Goal: Transaction & Acquisition: Download file/media

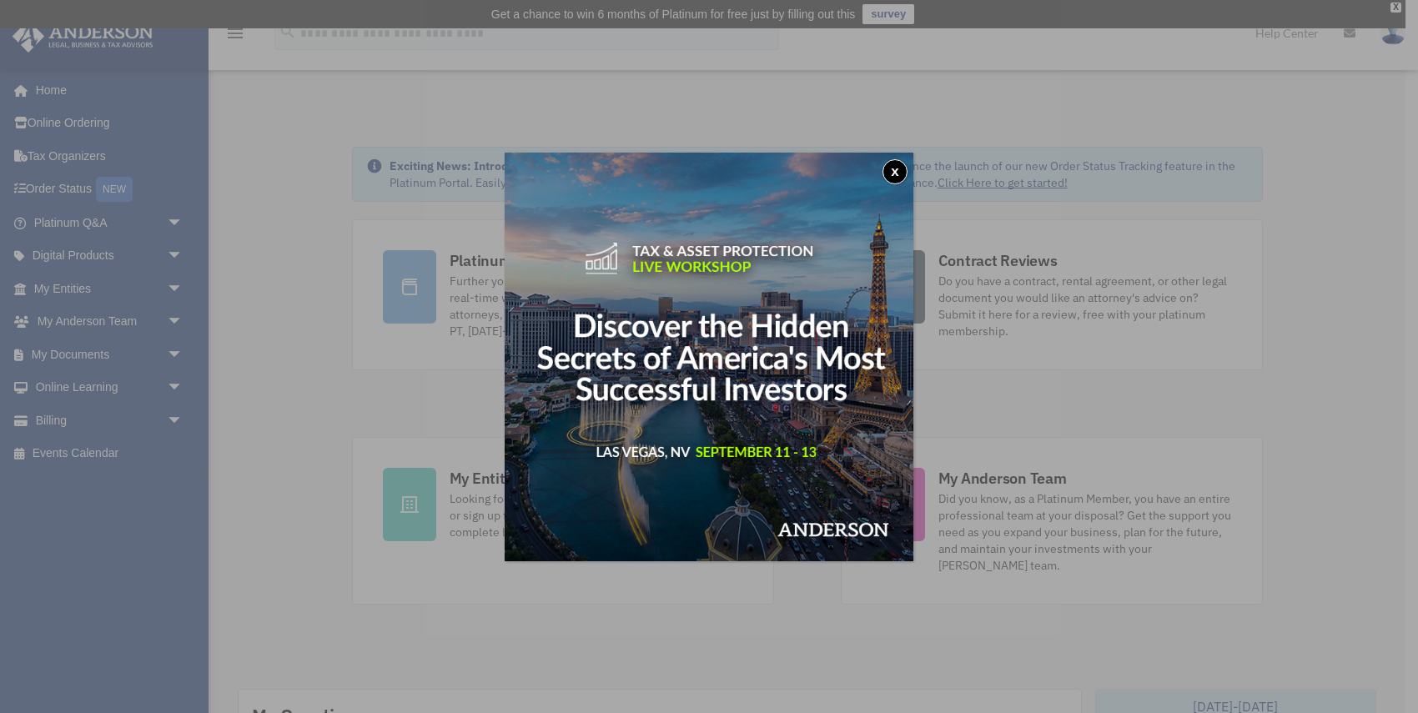
click at [893, 175] on button "x" at bounding box center [895, 171] width 25 height 25
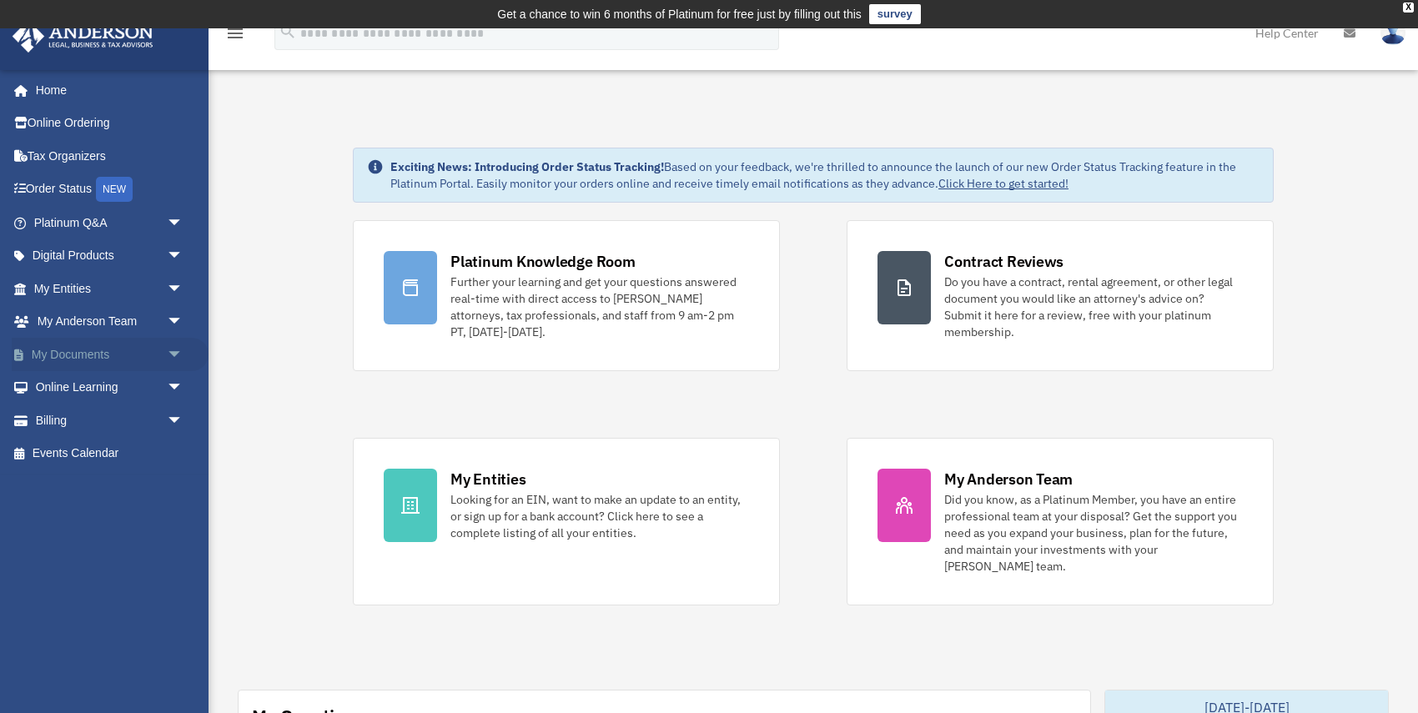
click at [168, 355] on span "arrow_drop_down" at bounding box center [183, 355] width 33 height 34
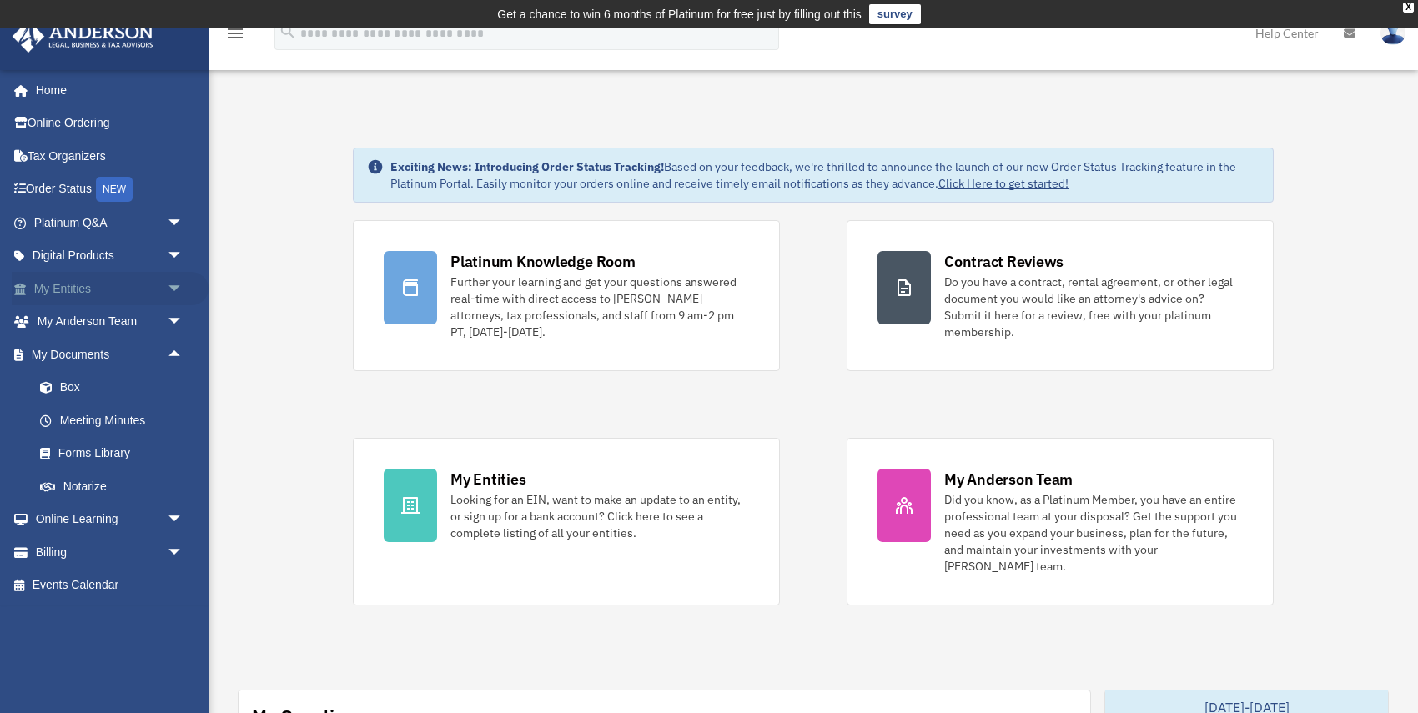
click at [178, 294] on span "arrow_drop_down" at bounding box center [183, 289] width 33 height 34
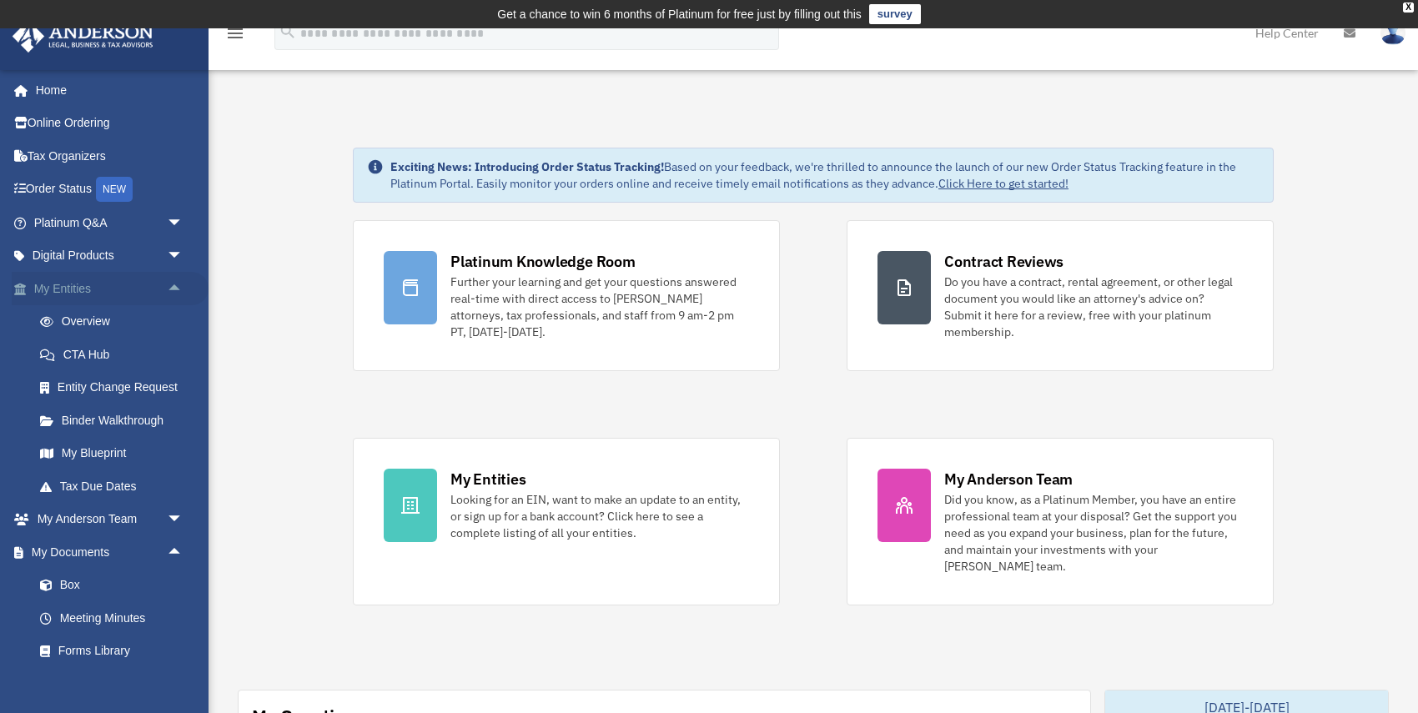
click at [178, 294] on span "arrow_drop_up" at bounding box center [183, 289] width 33 height 34
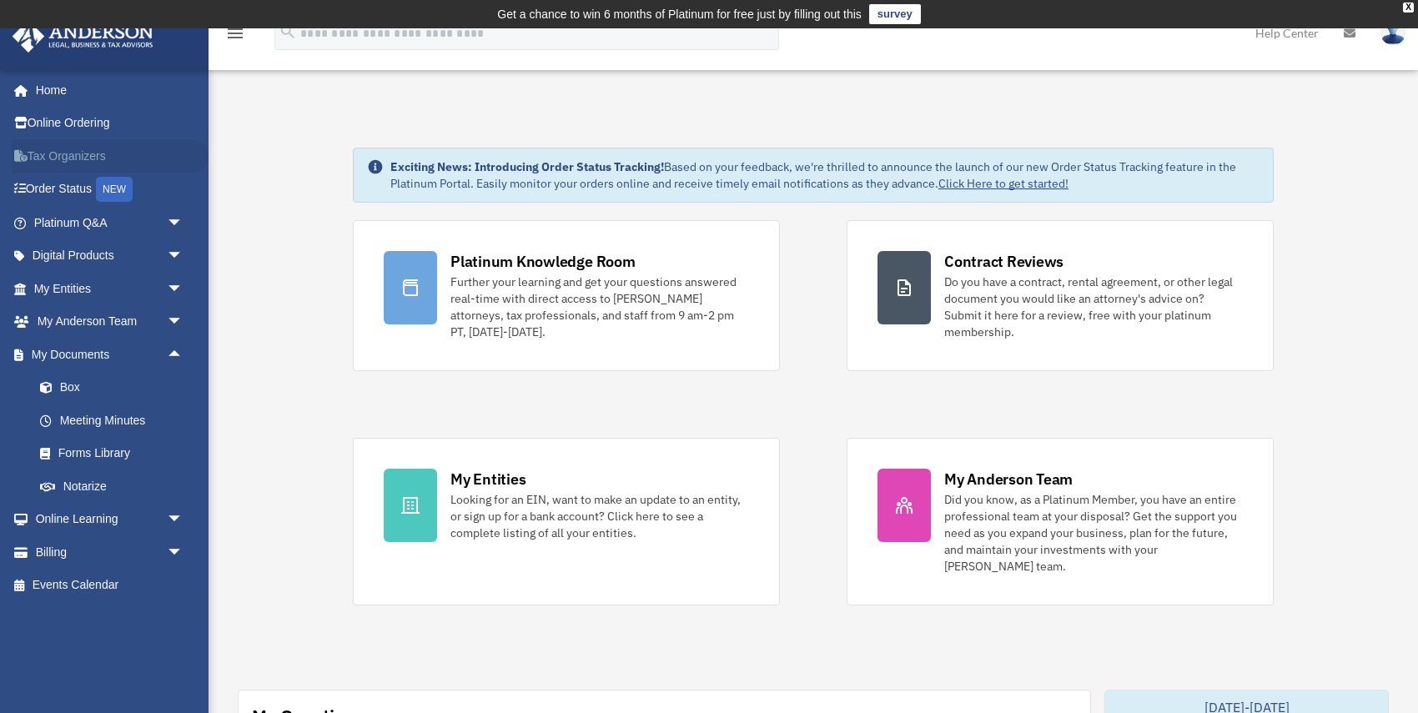
click at [88, 158] on link "Tax Organizers" at bounding box center [110, 155] width 197 height 33
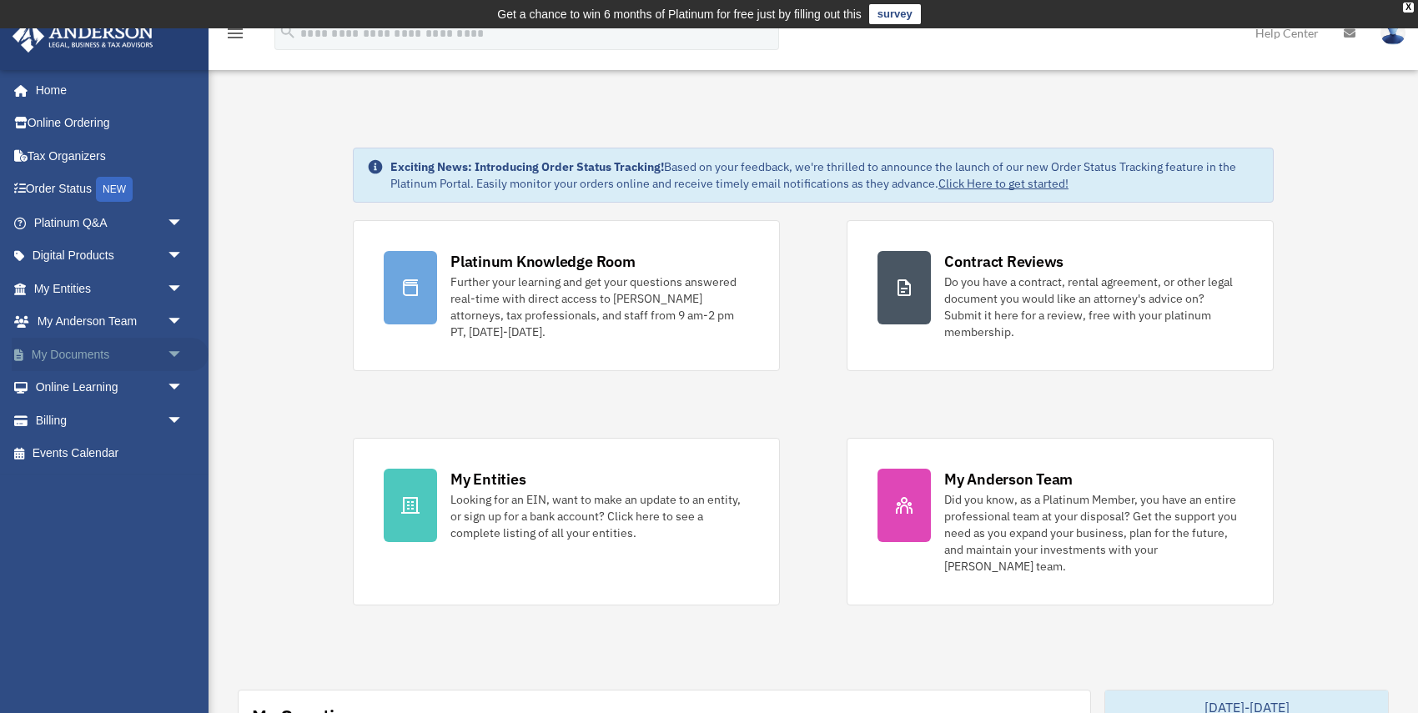
click at [181, 359] on span "arrow_drop_down" at bounding box center [183, 355] width 33 height 34
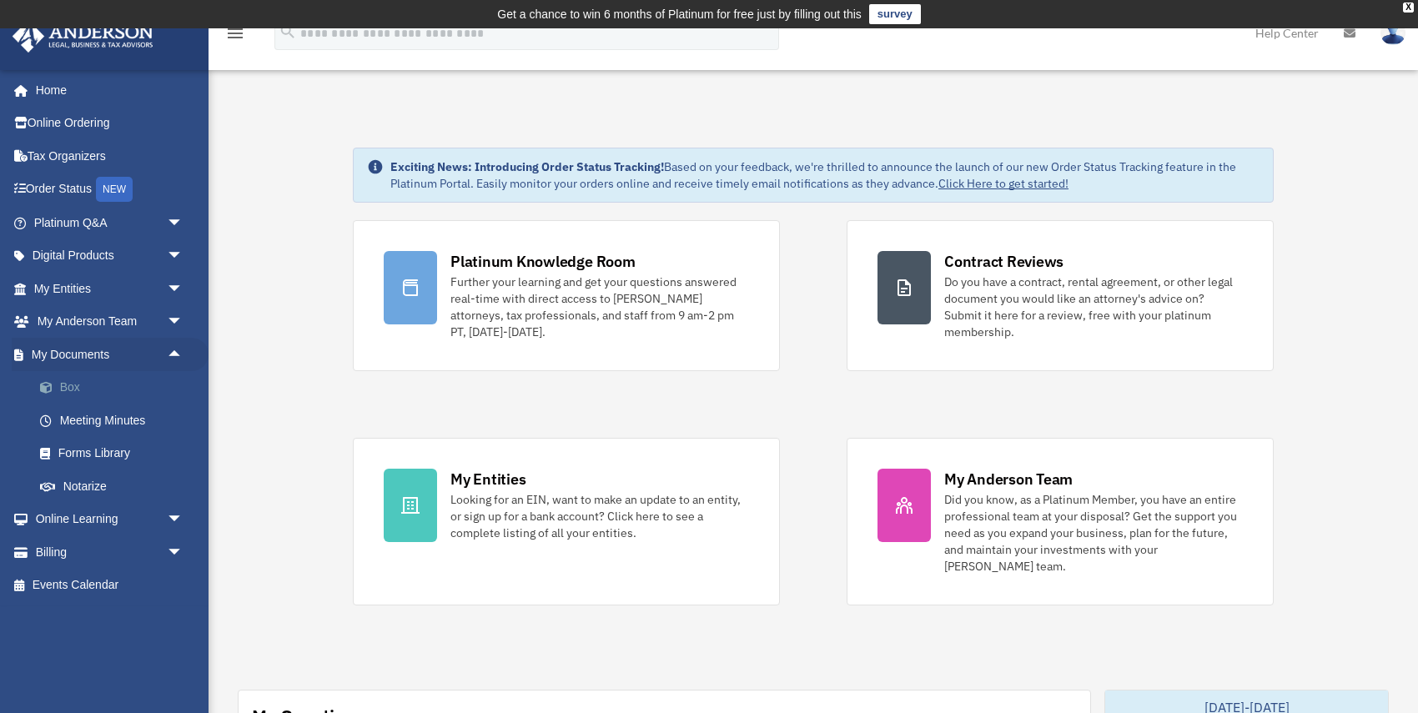
click at [81, 395] on link "Box" at bounding box center [115, 387] width 185 height 33
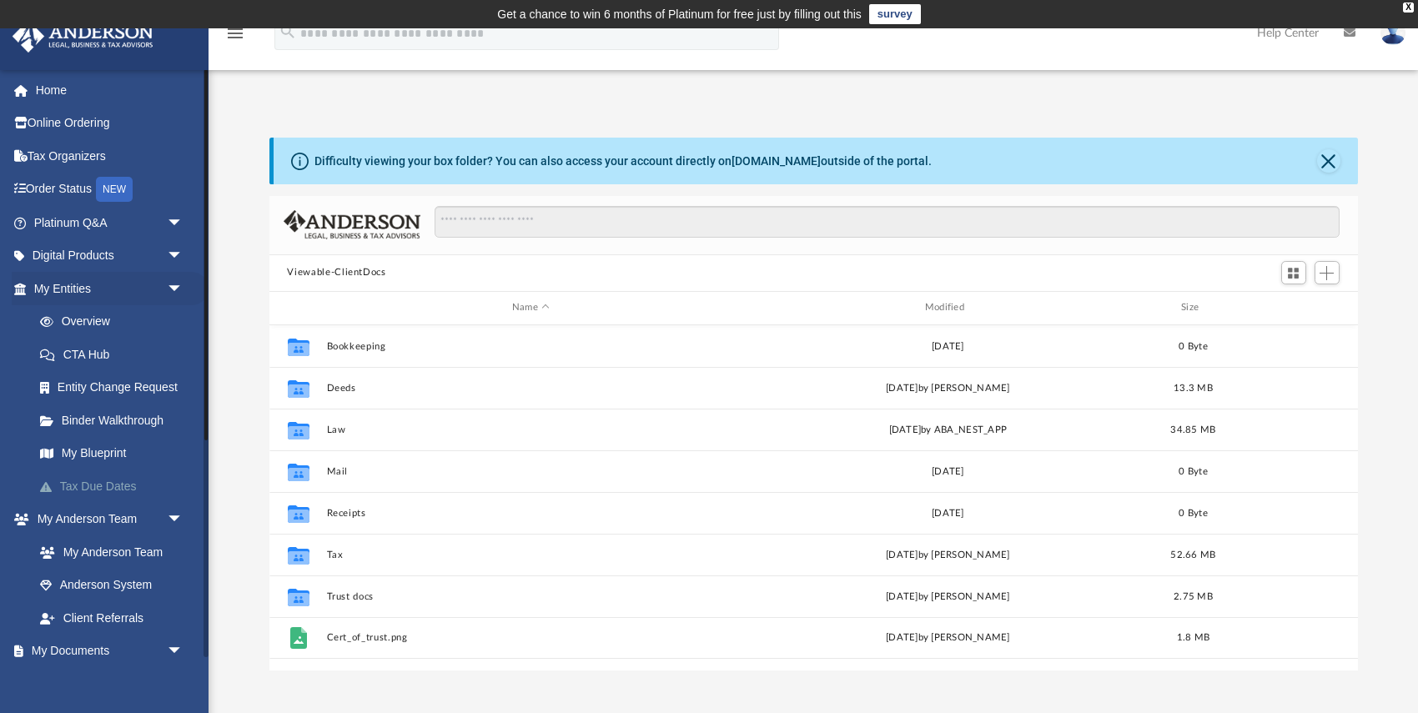
scroll to position [379, 1089]
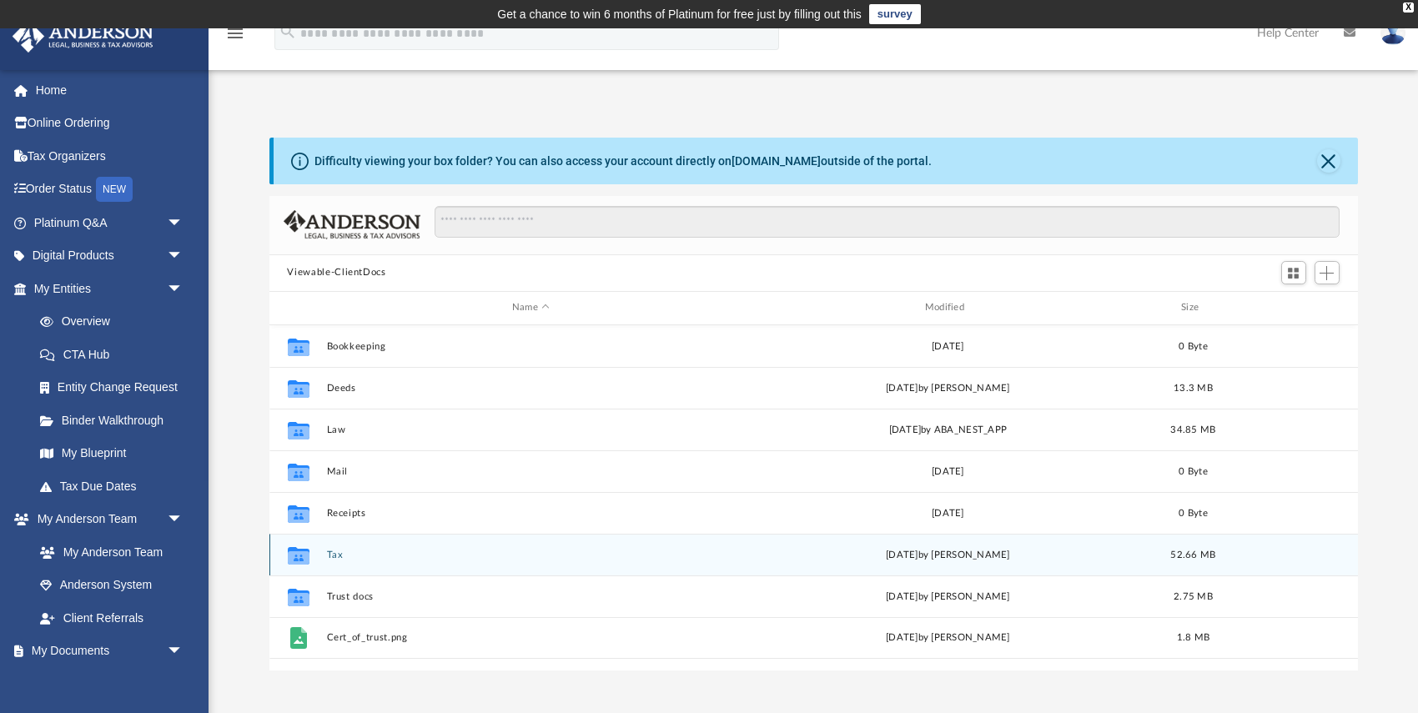
click at [339, 557] on button "Tax" at bounding box center [531, 554] width 410 height 11
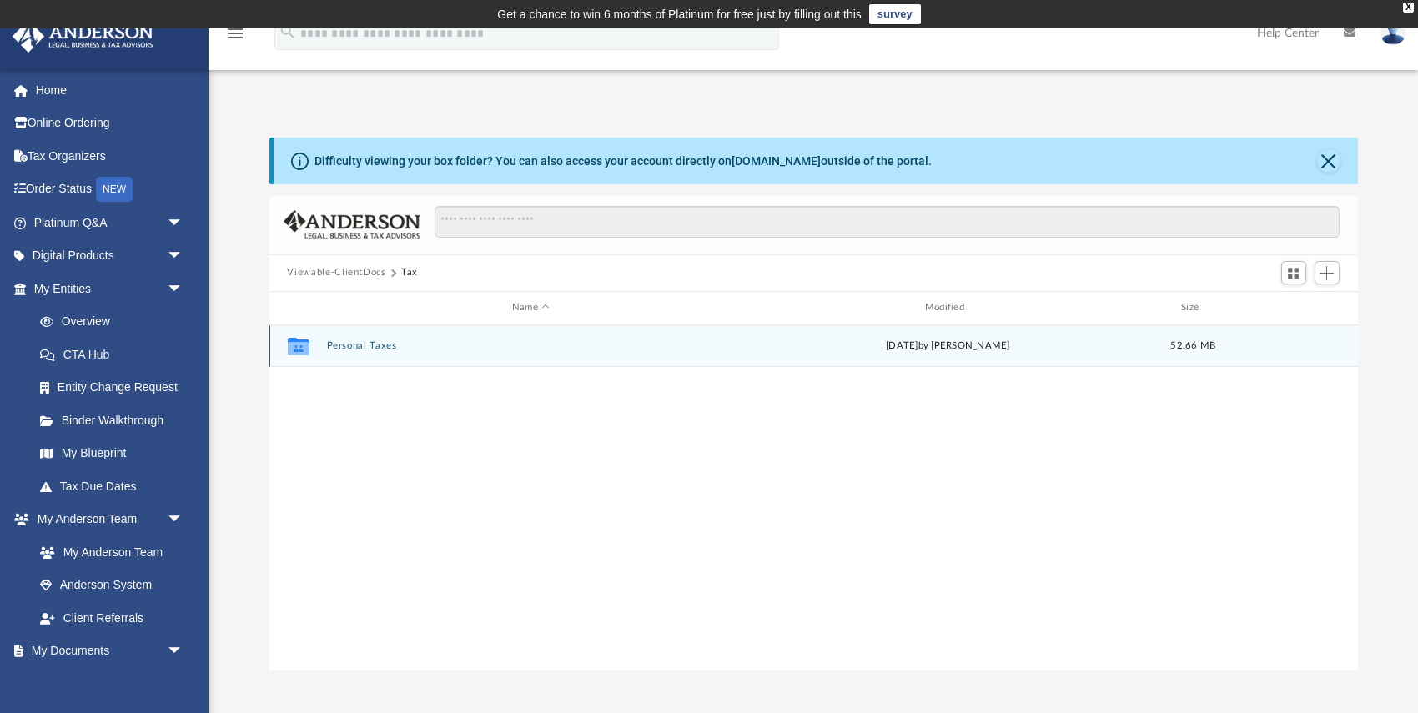
click at [368, 344] on button "Personal Taxes" at bounding box center [531, 345] width 410 height 11
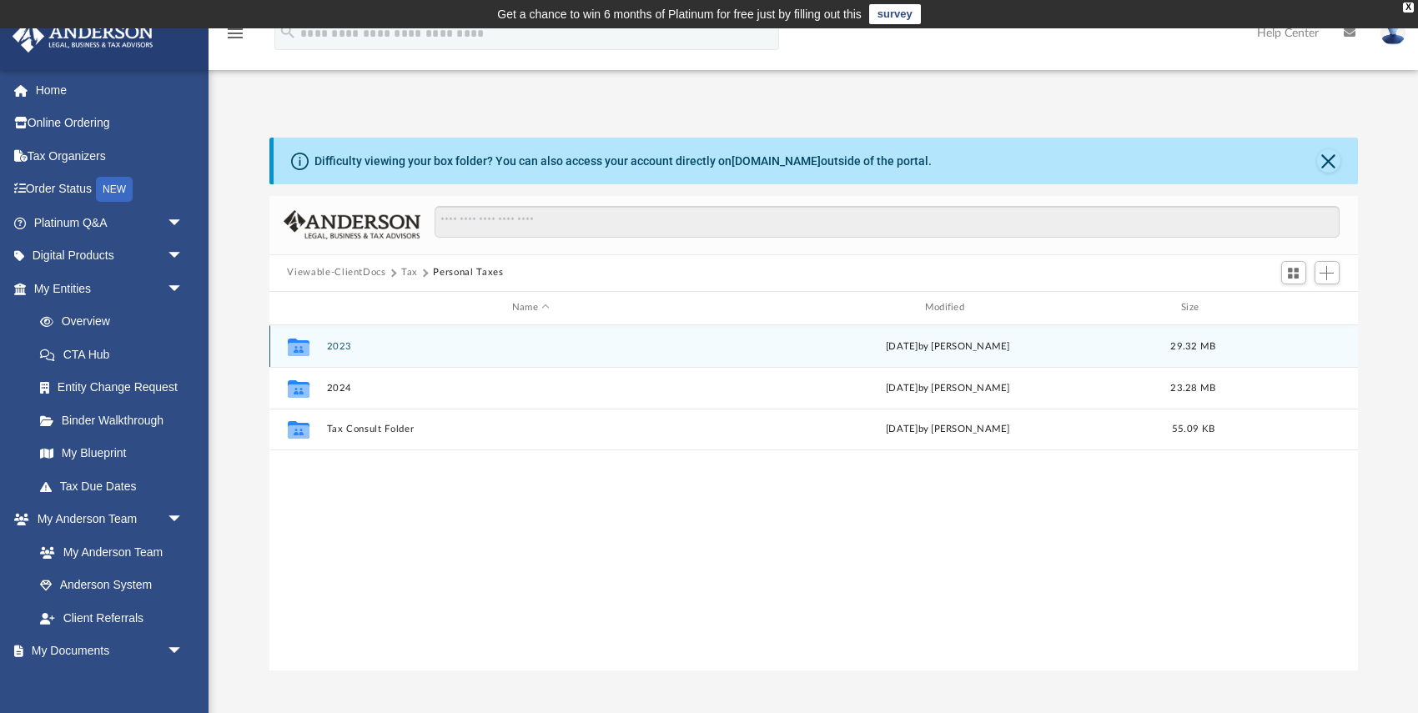
click at [342, 346] on button "2023" at bounding box center [531, 345] width 410 height 11
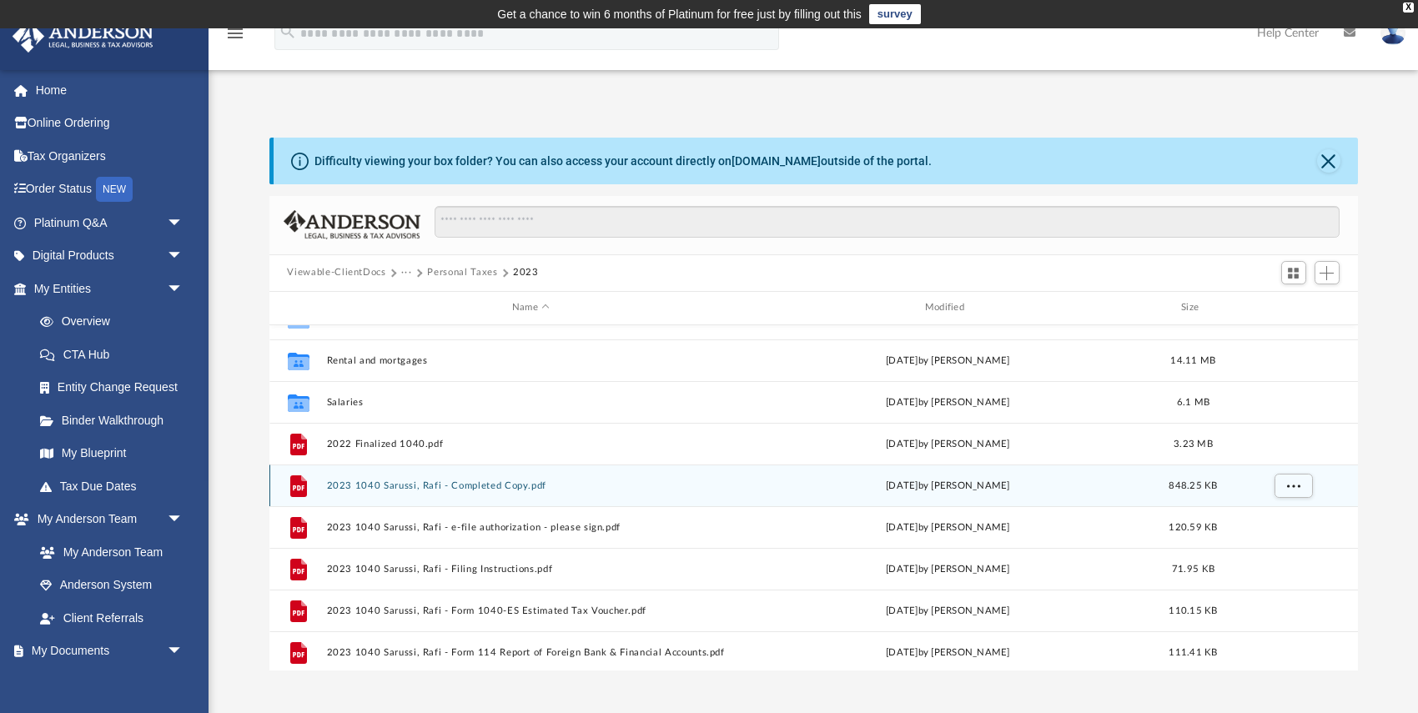
scroll to position [71, 0]
click at [377, 487] on button "2023 1040 Sarussi, Rafi - Completed Copy.pdf" at bounding box center [531, 483] width 410 height 11
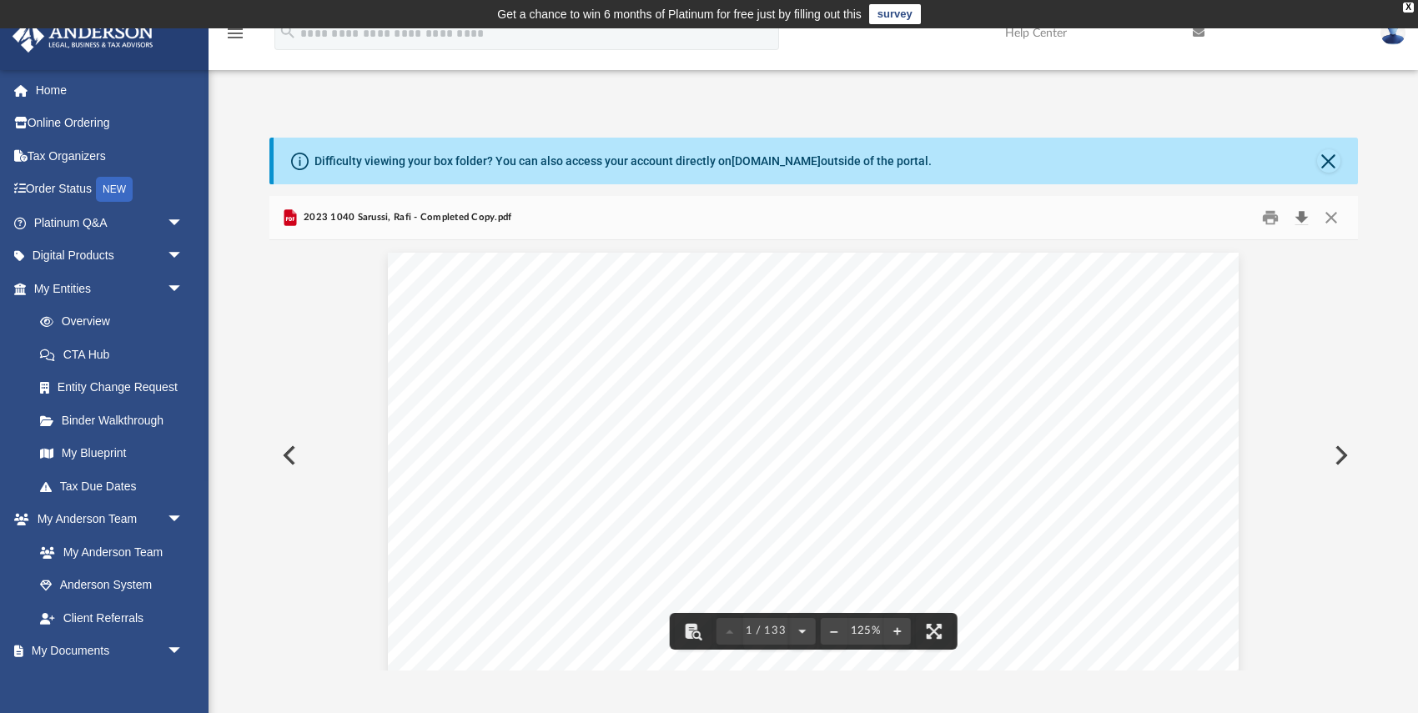
click at [1306, 215] on button "Download" at bounding box center [1302, 217] width 30 height 26
